Goal: Task Accomplishment & Management: Use online tool/utility

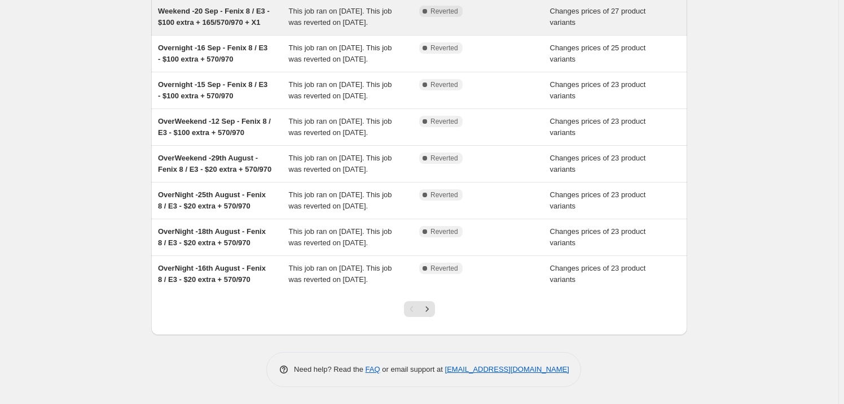
scroll to position [300, 0]
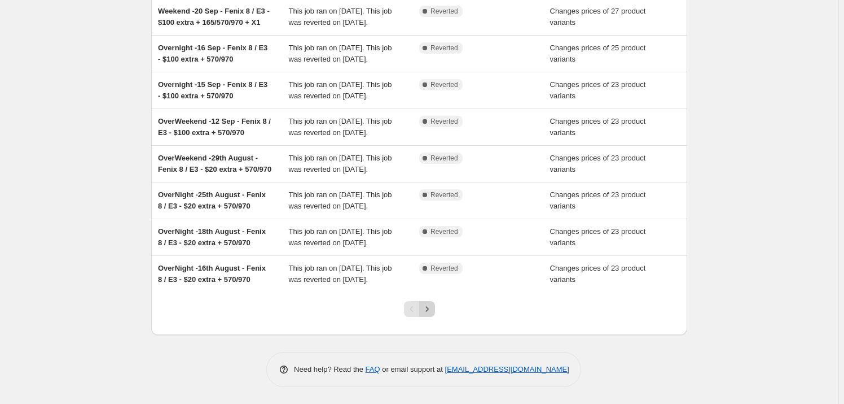
click at [431, 314] on icon "Next" at bounding box center [427, 308] width 11 height 11
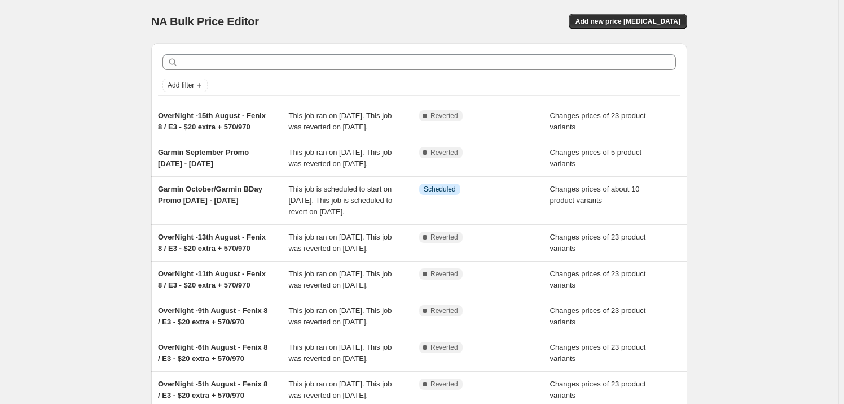
scroll to position [85, 0]
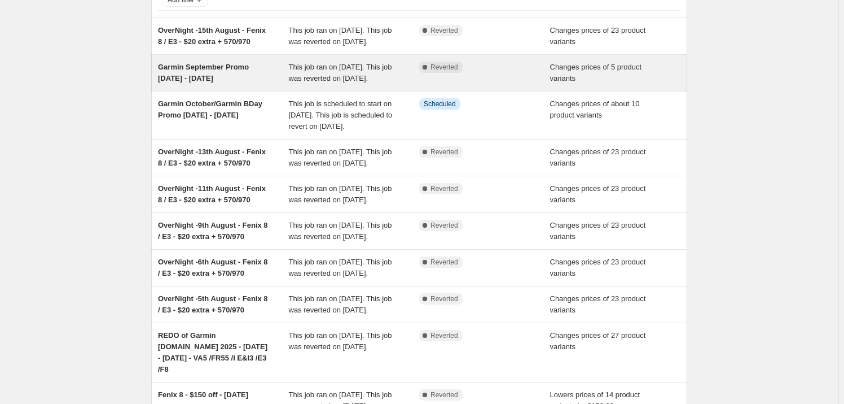
click at [216, 77] on span "Garmin September Promo [DATE] - [DATE]" at bounding box center [203, 73] width 91 height 20
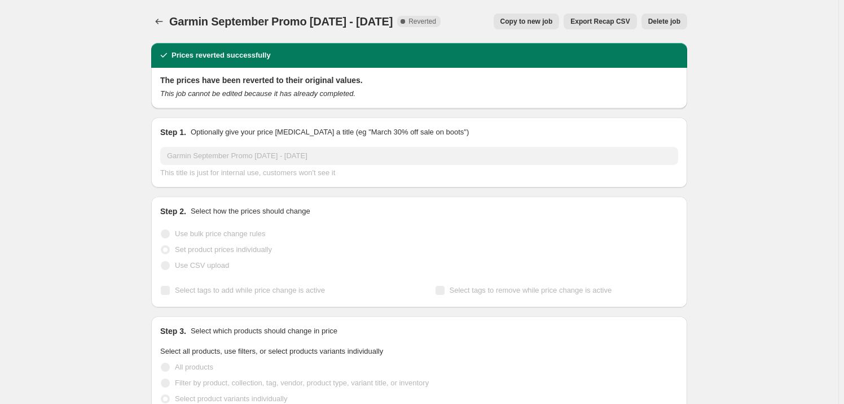
click at [544, 21] on span "Copy to new job" at bounding box center [527, 21] width 52 height 9
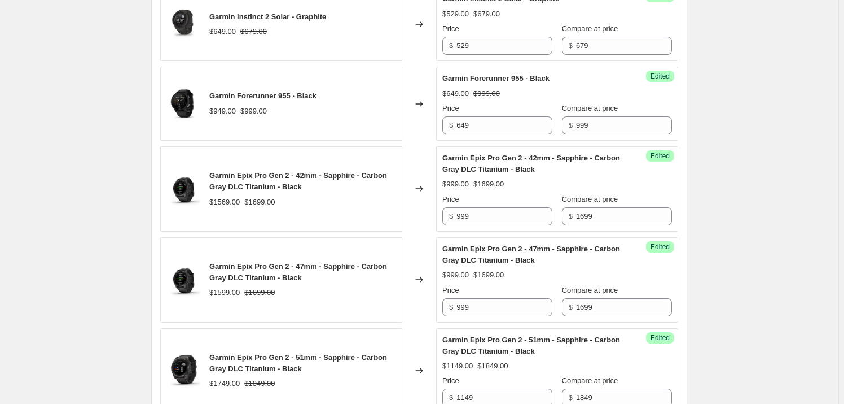
scroll to position [644, 0]
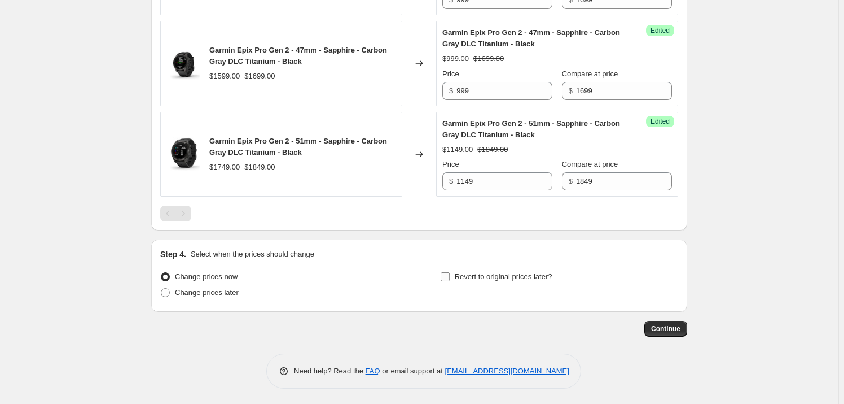
click at [449, 276] on input "Revert to original prices later?" at bounding box center [445, 276] width 9 height 9
checkbox input "true"
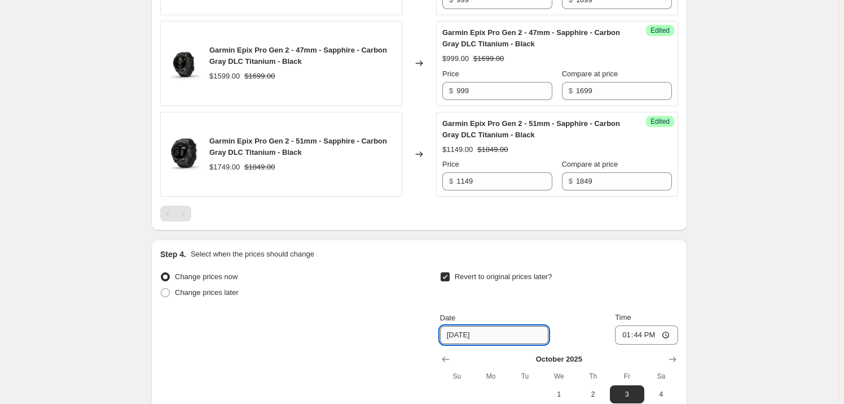
click at [502, 326] on input "[DATE]" at bounding box center [494, 335] width 108 height 18
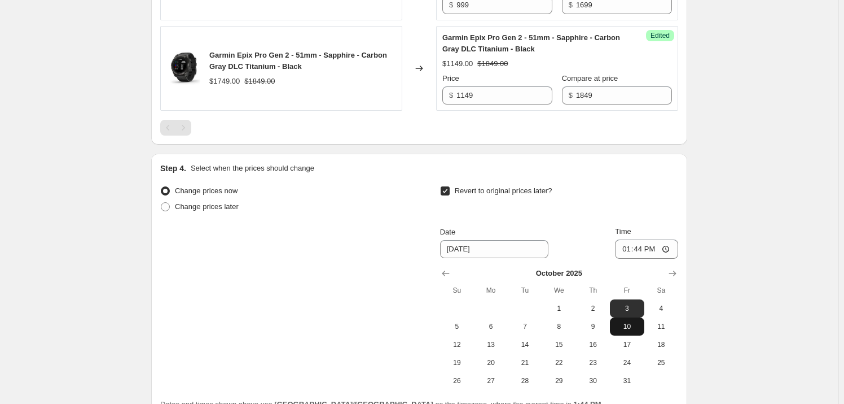
click at [632, 329] on span "10" at bounding box center [627, 326] width 25 height 9
type input "[DATE]"
click at [628, 247] on input "13:44" at bounding box center [646, 248] width 63 height 19
type input "23:59"
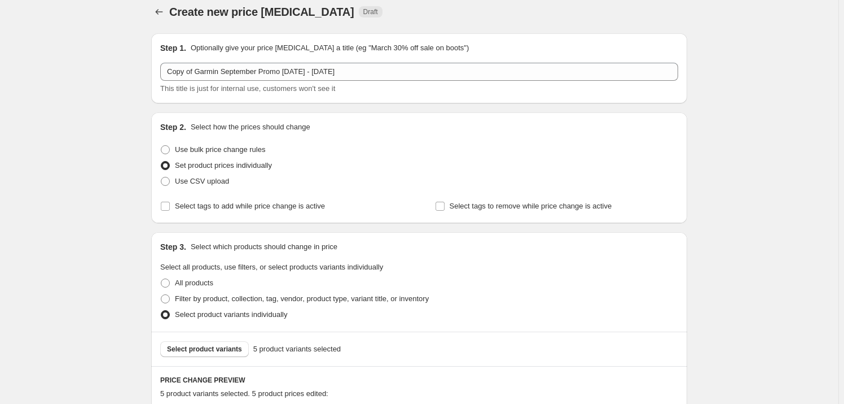
scroll to position [0, 0]
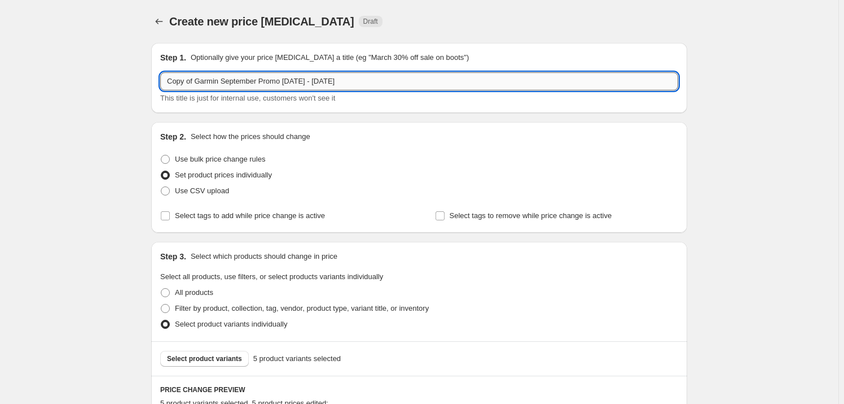
click at [196, 82] on input "Copy of Garmin September Promo [DATE] - [DATE]" at bounding box center [419, 81] width 518 height 18
drag, startPoint x: 196, startPoint y: 82, endPoint x: 137, endPoint y: 80, distance: 58.7
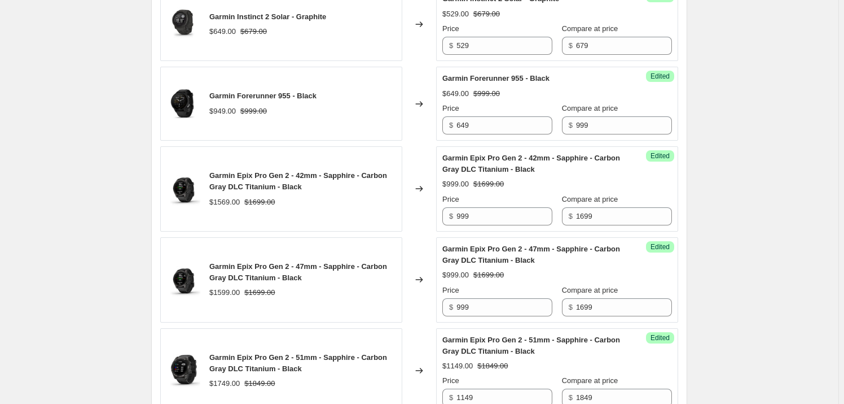
scroll to position [837, 0]
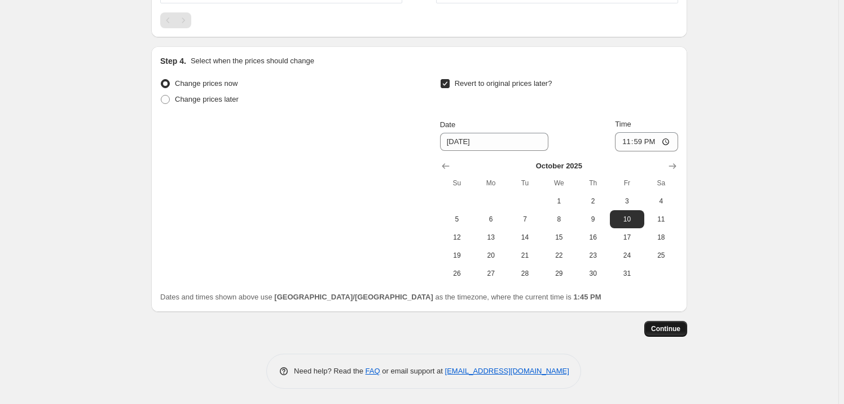
type input "Repeat of ? Garmin September Promo [DATE] - [DATE]"
click at [677, 326] on span "Continue" at bounding box center [665, 328] width 29 height 9
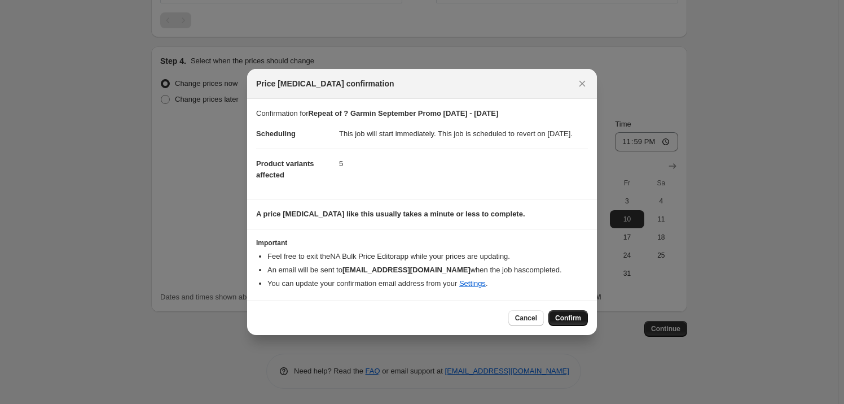
click at [582, 326] on button "Confirm" at bounding box center [569, 318] width 40 height 16
